Goal: Task Accomplishment & Management: Use online tool/utility

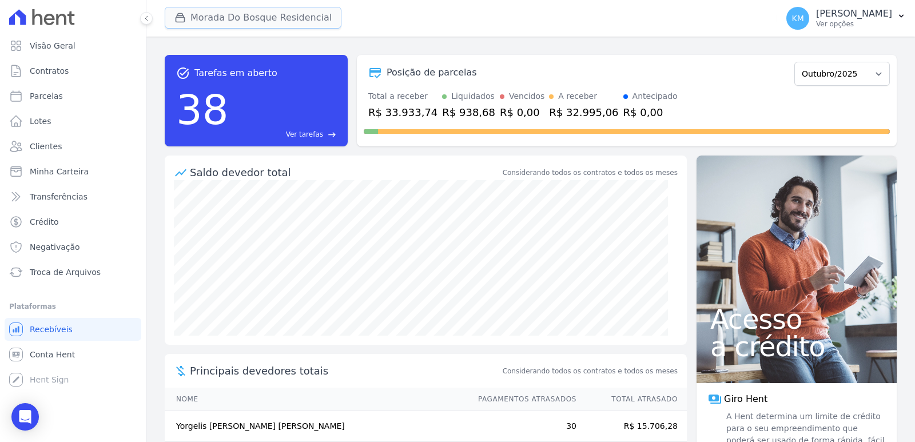
click at [230, 22] on button "Morada Do Bosque Residencial" at bounding box center [253, 18] width 177 height 22
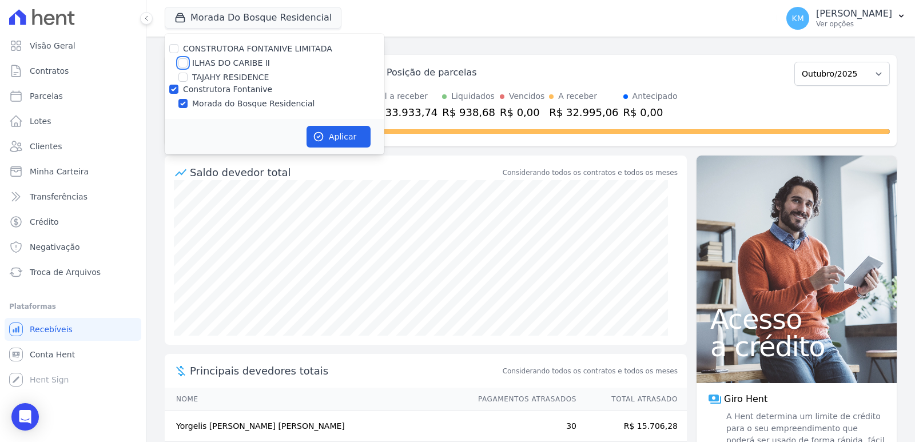
click at [180, 61] on input "ILHAS DO CARIBE II" at bounding box center [182, 62] width 9 height 9
checkbox input "true"
click at [169, 89] on input "Construtora Fontanive" at bounding box center [173, 89] width 9 height 9
checkbox input "false"
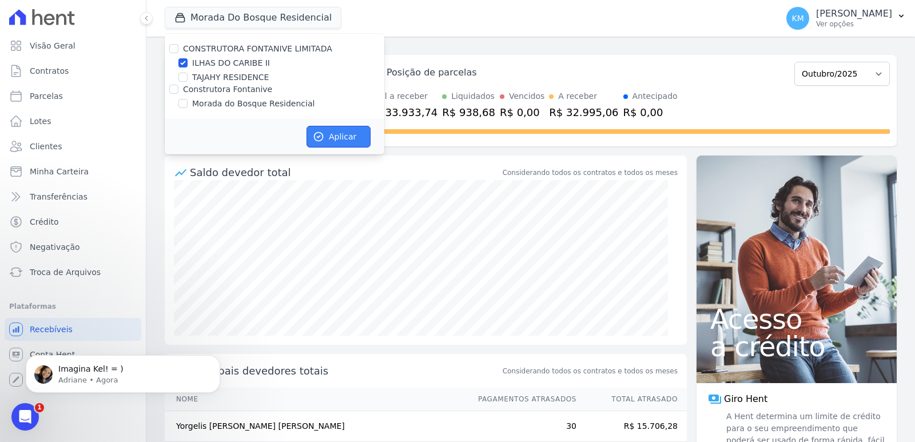
click at [342, 133] on button "Aplicar" at bounding box center [339, 137] width 64 height 22
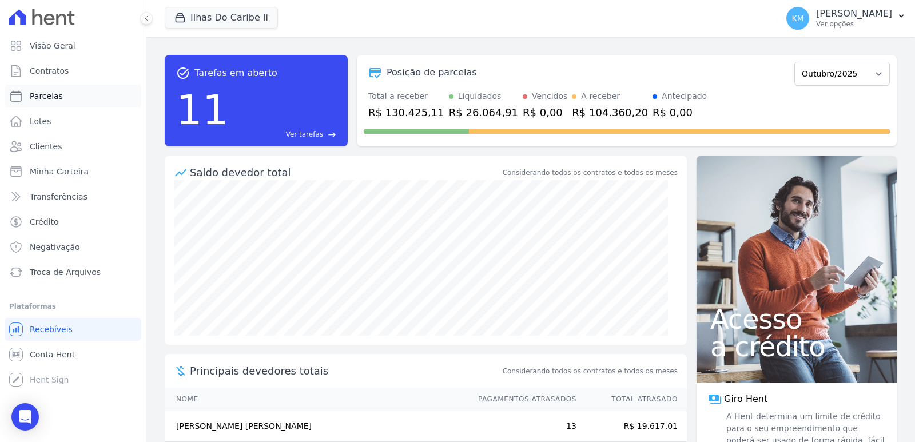
click at [49, 94] on span "Parcelas" at bounding box center [46, 95] width 33 height 11
select select
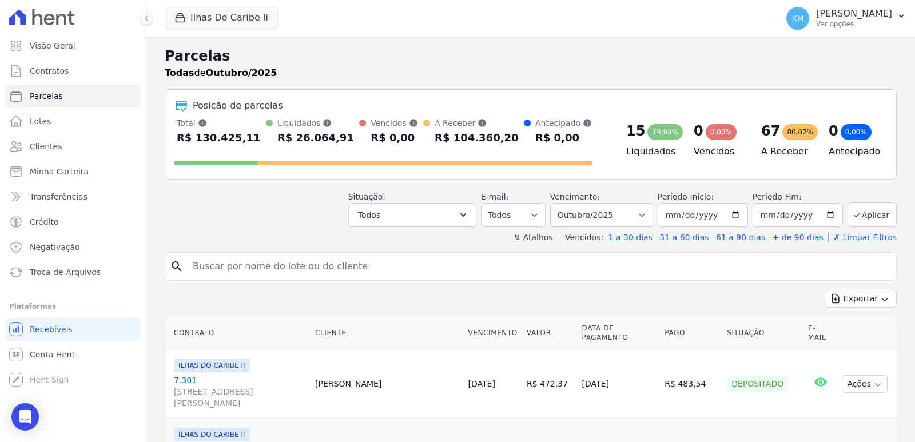
click at [294, 271] on input "search" at bounding box center [539, 266] width 706 height 23
paste input "[PERSON_NAME]"
type input "[PERSON_NAME]"
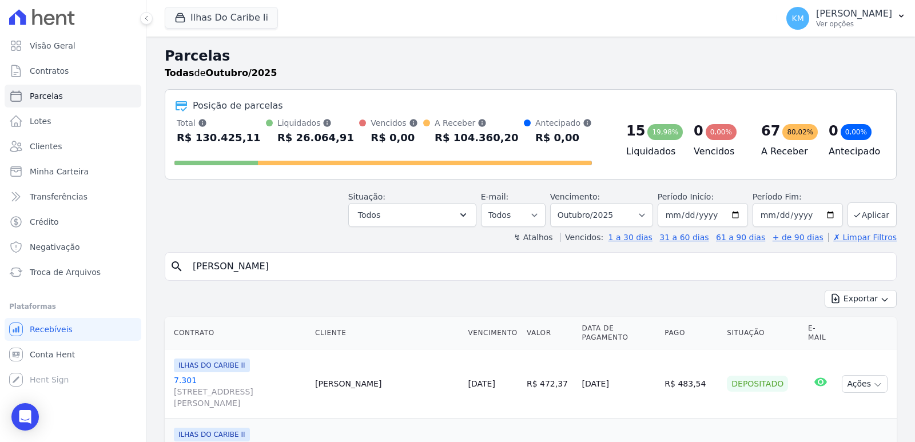
select select
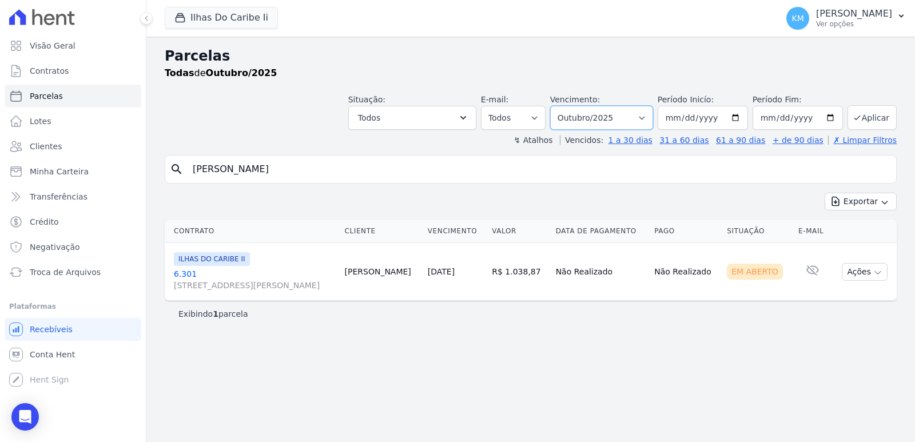
click at [604, 120] on select "[GEOGRAPHIC_DATA] por período ──────── Todos os meses Agosto/2022 Setembro/2022…" at bounding box center [601, 118] width 103 height 24
select select "02/2025"
click at [566, 106] on select "[GEOGRAPHIC_DATA] por período ──────── Todos os meses Agosto/2022 Setembro/2022…" at bounding box center [601, 118] width 103 height 24
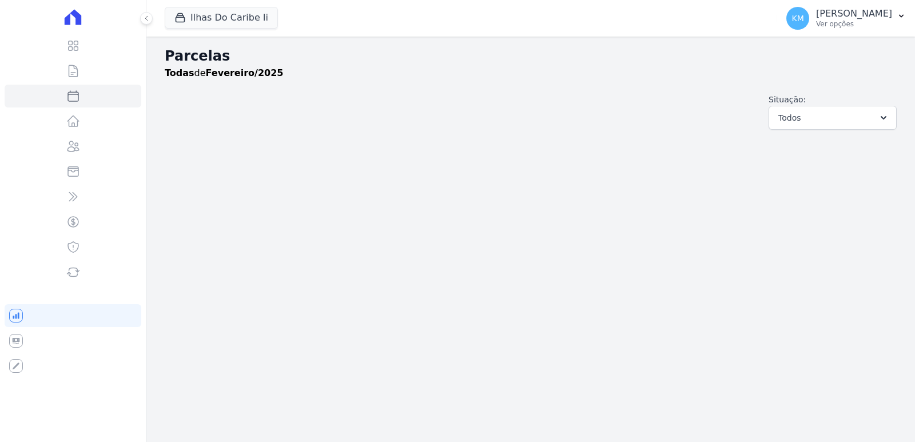
select select
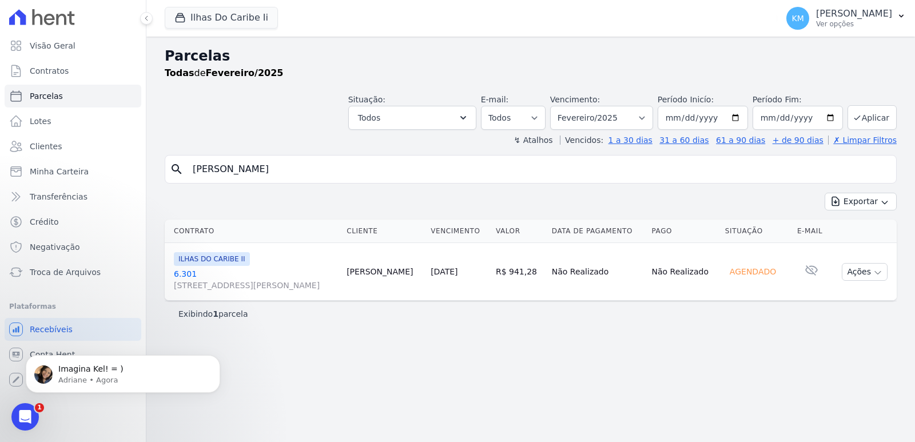
click at [182, 271] on link "6.301 Rua Jornalista Octávio Secundino, 384, Bom Retiro" at bounding box center [256, 279] width 164 height 23
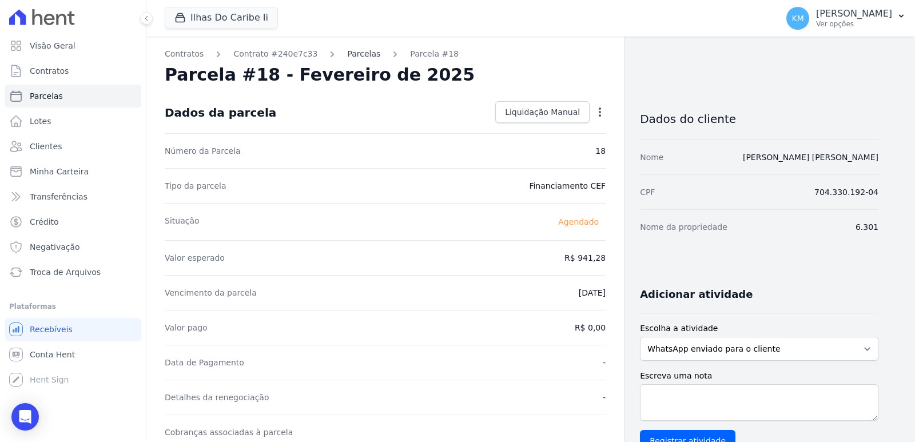
click at [358, 55] on link "Parcelas" at bounding box center [363, 54] width 33 height 12
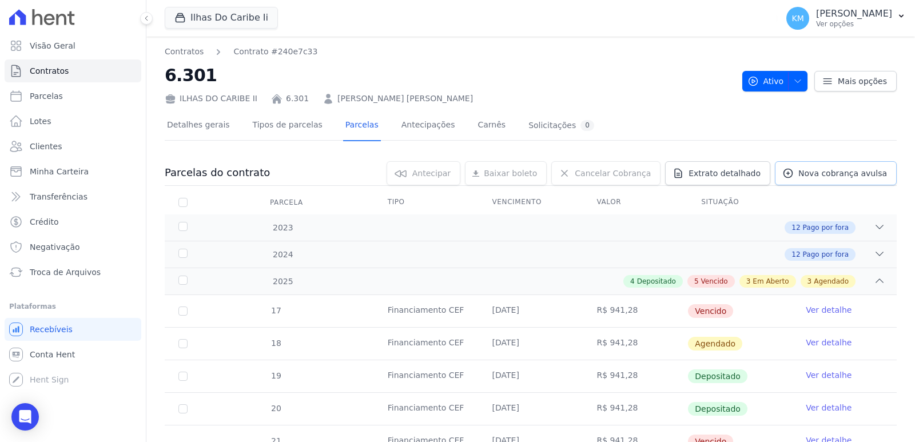
click at [813, 180] on link "Nova cobrança avulsa" at bounding box center [836, 173] width 122 height 24
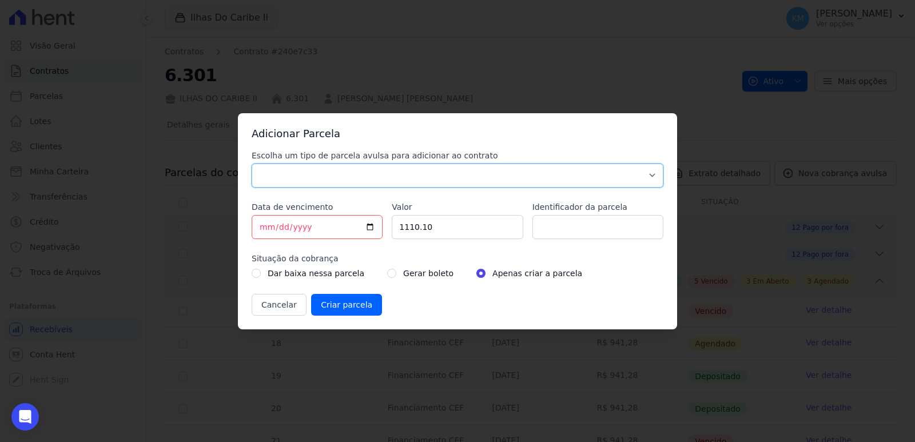
drag, startPoint x: 429, startPoint y: 182, endPoint x: 377, endPoint y: 183, distance: 52.1
click at [418, 183] on select "Parcela Normal Sinal Caução Intercalada Chaves Pré Chaves Pós Chaves Taxas Quit…" at bounding box center [458, 176] width 412 height 24
select select "standard"
click at [252, 164] on select "Parcela Normal Sinal Caução Intercalada Chaves Pré Chaves Pós Chaves Taxas Quit…" at bounding box center [458, 176] width 412 height 24
click at [269, 231] on input "[DATE]" at bounding box center [317, 227] width 131 height 24
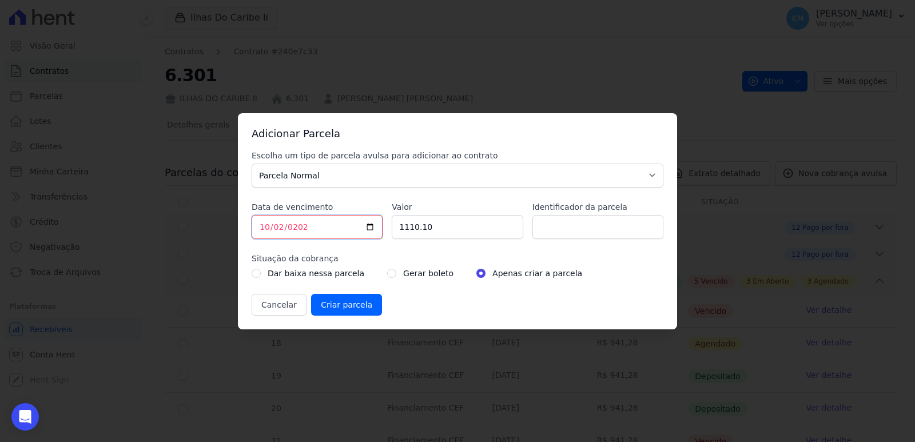
type input "2025-10-02"
click at [453, 229] on input "1110.10" at bounding box center [457, 227] width 131 height 24
drag, startPoint x: 408, startPoint y: 236, endPoint x: 384, endPoint y: 236, distance: 23.5
click at [385, 235] on div "Escolha um tipo de parcela avulsa para adicionar ao contrato Parcela Normal Sin…" at bounding box center [458, 233] width 412 height 166
type input "1067.65"
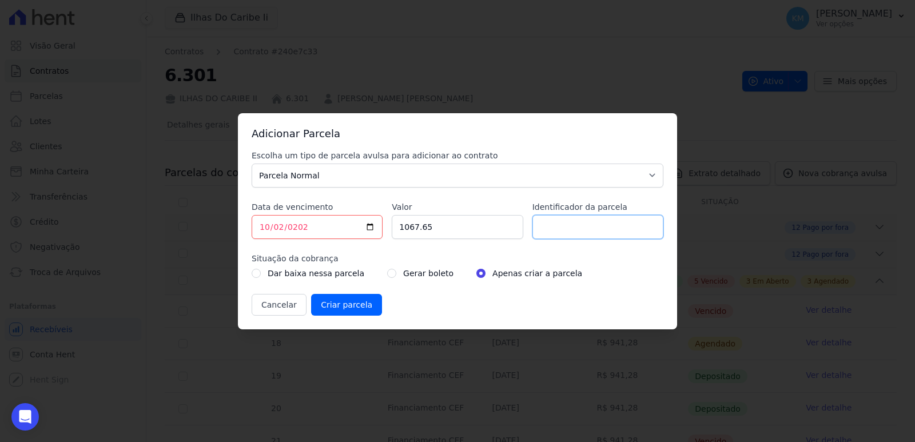
click at [557, 223] on input "Identificador da parcela" at bounding box center [598, 227] width 131 height 24
type input "6301025A"
drag, startPoint x: 379, startPoint y: 267, endPoint x: 378, endPoint y: 273, distance: 6.4
click at [387, 267] on div "Gerar boleto" at bounding box center [420, 274] width 66 height 14
click at [387, 277] on input "radio" at bounding box center [391, 273] width 9 height 9
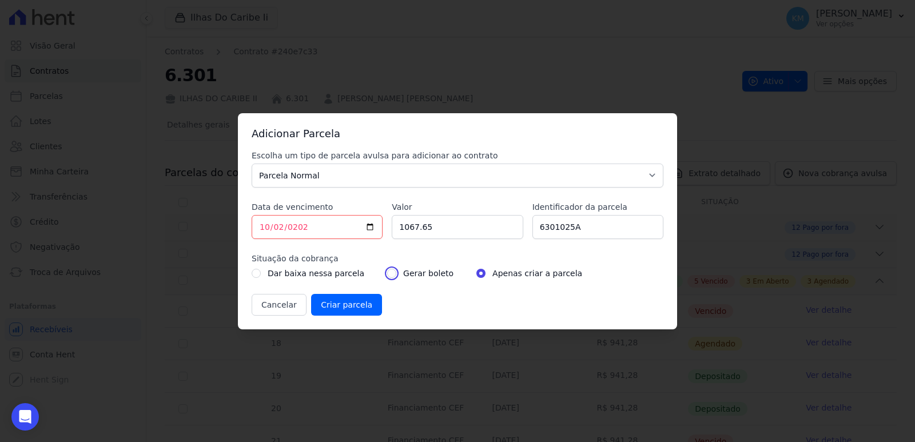
radio input "true"
click at [360, 303] on input "Criar parcela" at bounding box center [346, 305] width 71 height 22
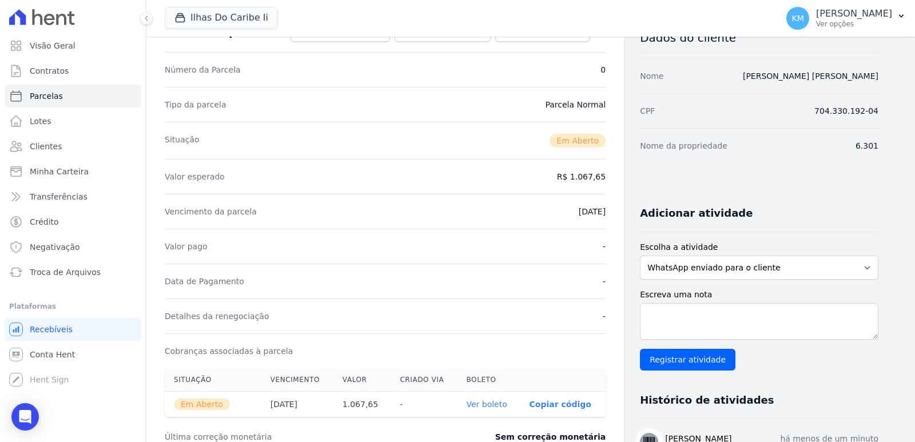
scroll to position [229, 0]
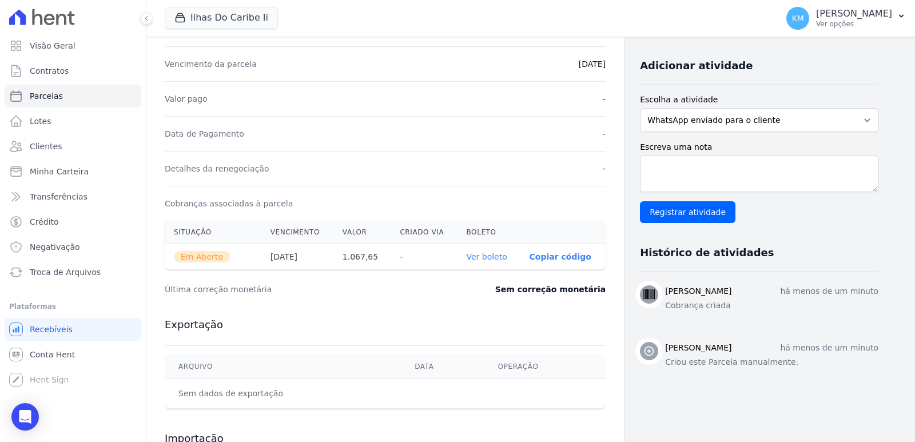
click at [481, 258] on link "Ver boleto" at bounding box center [486, 256] width 41 height 9
